Goal: Information Seeking & Learning: Learn about a topic

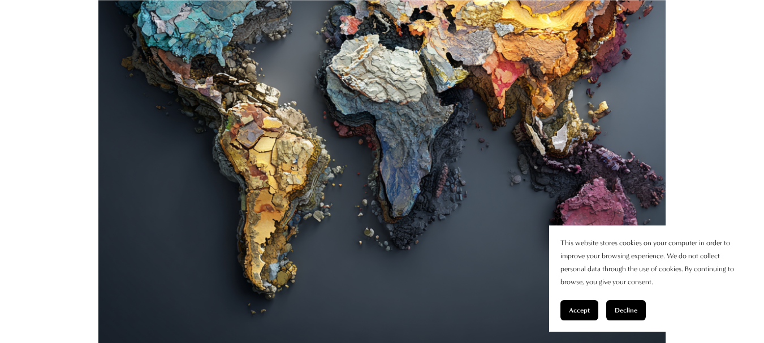
scroll to position [622, 0]
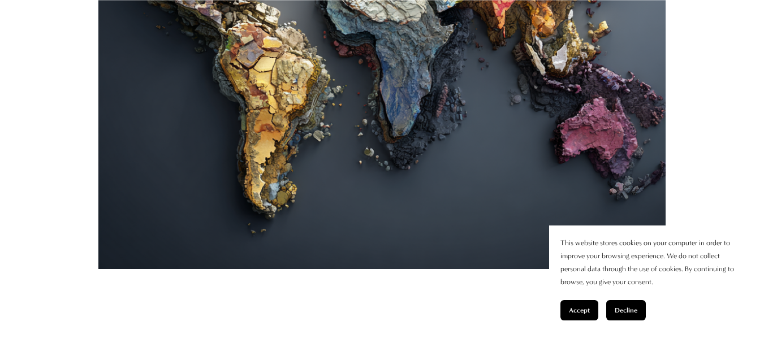
click at [583, 313] on span "Accept" at bounding box center [579, 310] width 21 height 8
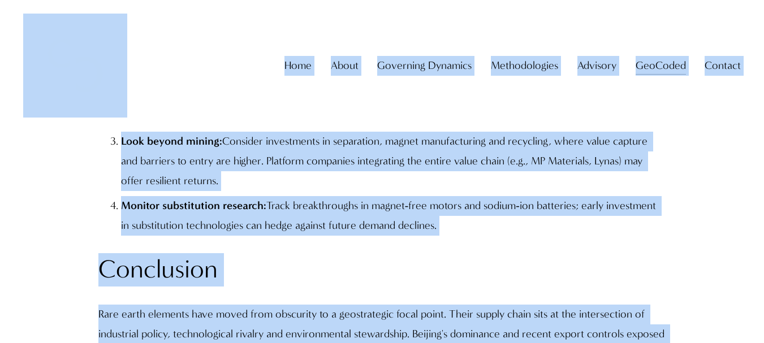
scroll to position [12154, 0]
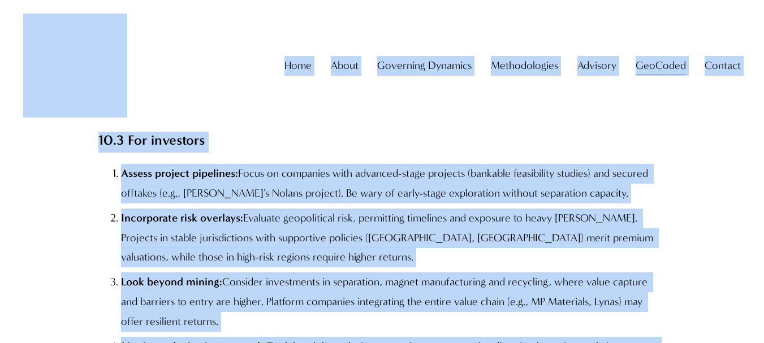
click at [347, 106] on div "Home About About The Firm [PERSON_NAME] Governing Dynamics" at bounding box center [382, 66] width 718 height 104
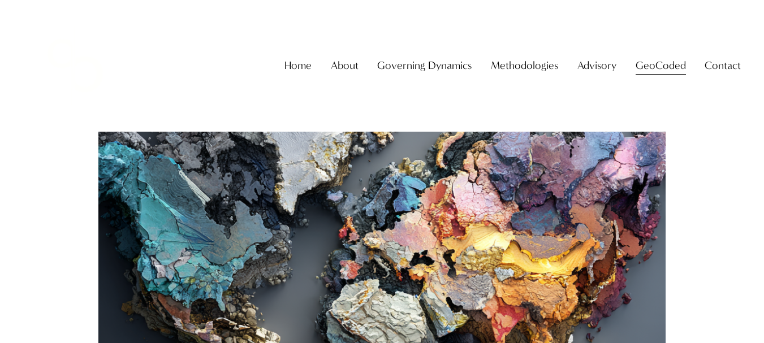
scroll to position [452, 0]
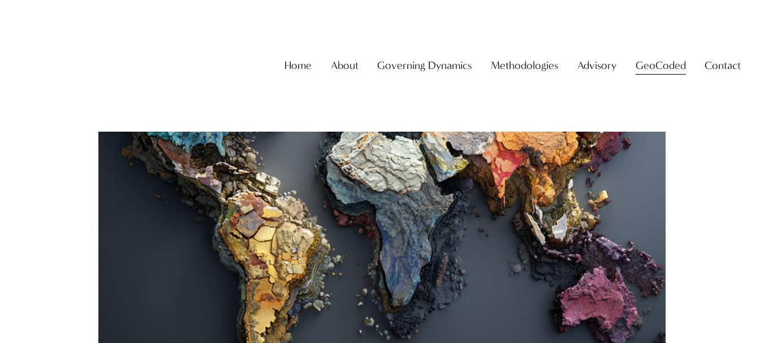
click at [348, 246] on div at bounding box center [381, 155] width 567 height 567
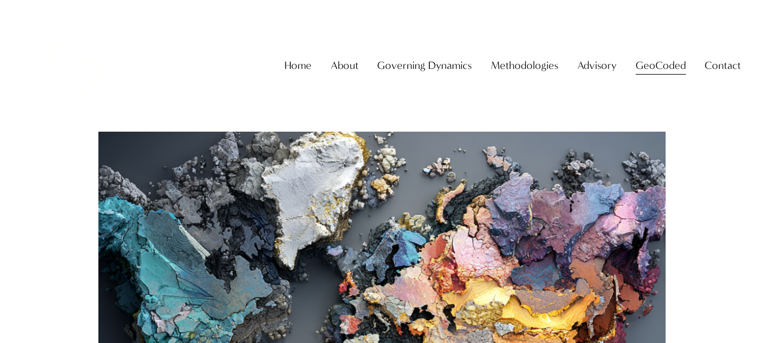
scroll to position [226, 0]
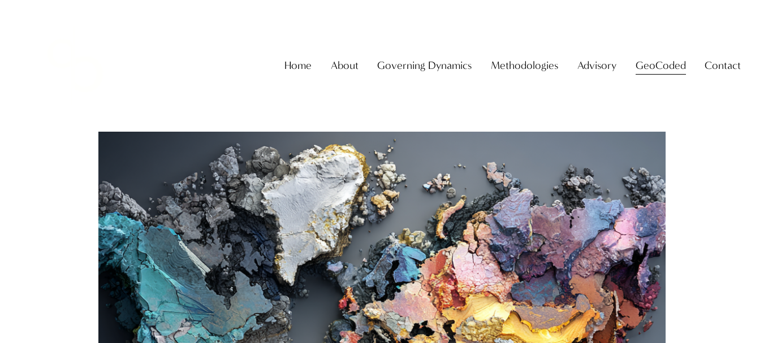
click at [288, 76] on link "Home" at bounding box center [297, 65] width 27 height 21
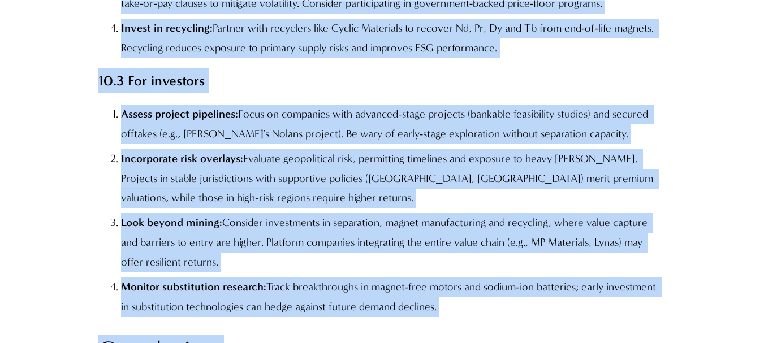
scroll to position [12211, 0]
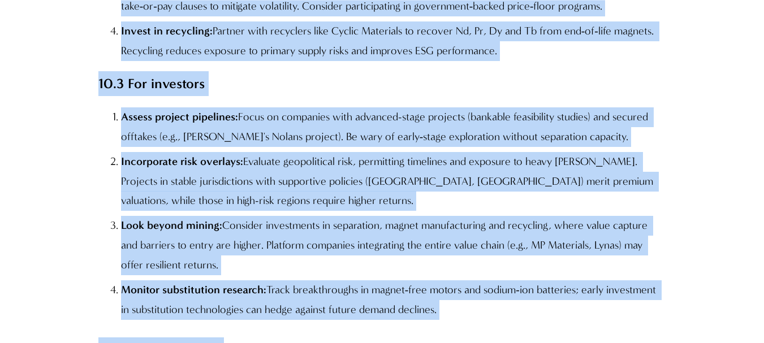
drag, startPoint x: 99, startPoint y: 63, endPoint x: 557, endPoint y: 192, distance: 475.7
copy div "Lore ipsum dolorsit (AMEt) – c adipis el 70 seddoeiu temporin utlaboree dolorem…"
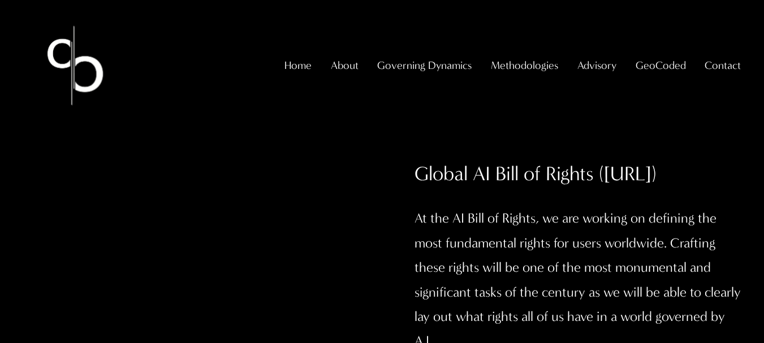
scroll to position [1044, 0]
